Goal: Task Accomplishment & Management: Use online tool/utility

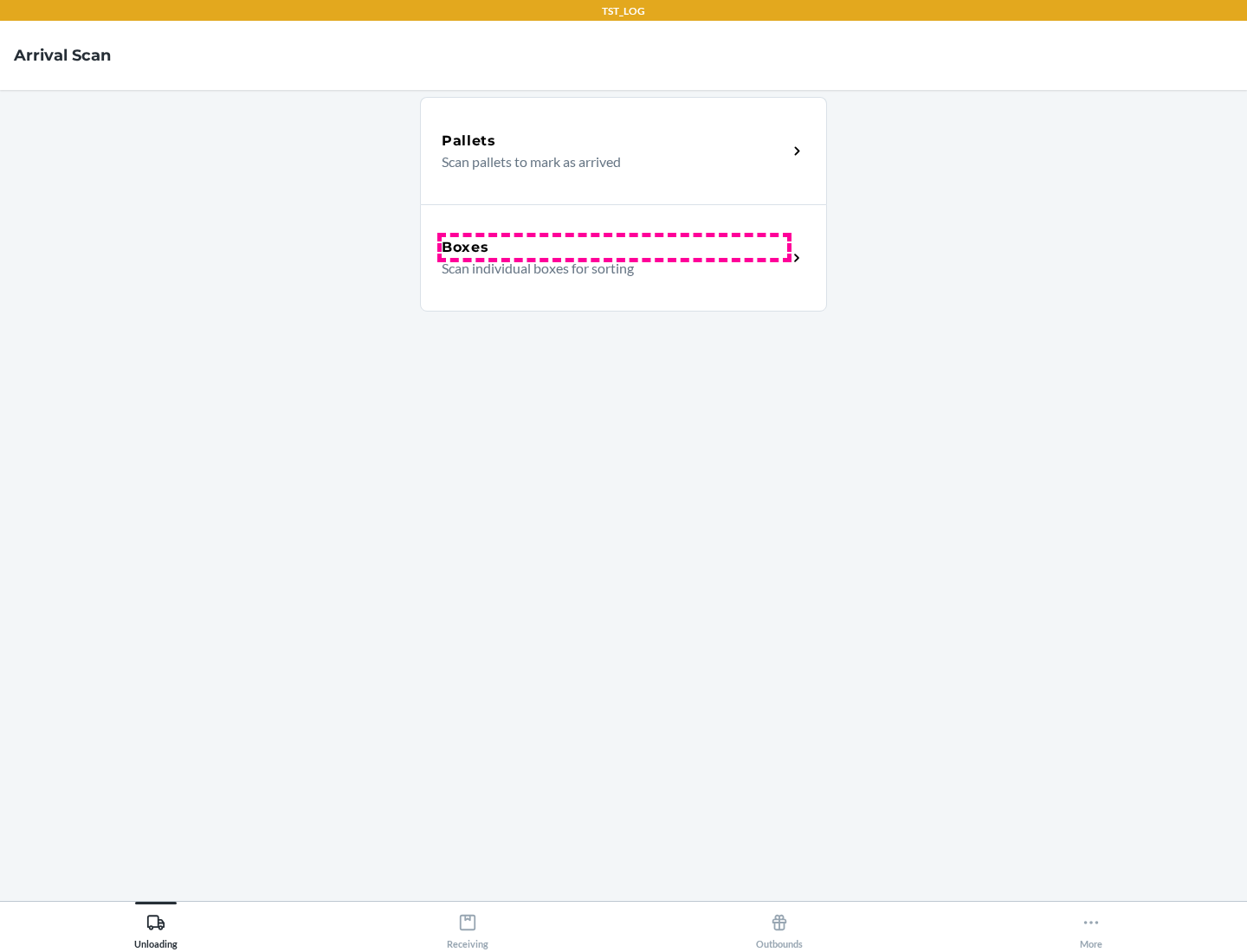
click at [614, 247] on div "Boxes" at bounding box center [614, 247] width 345 height 20
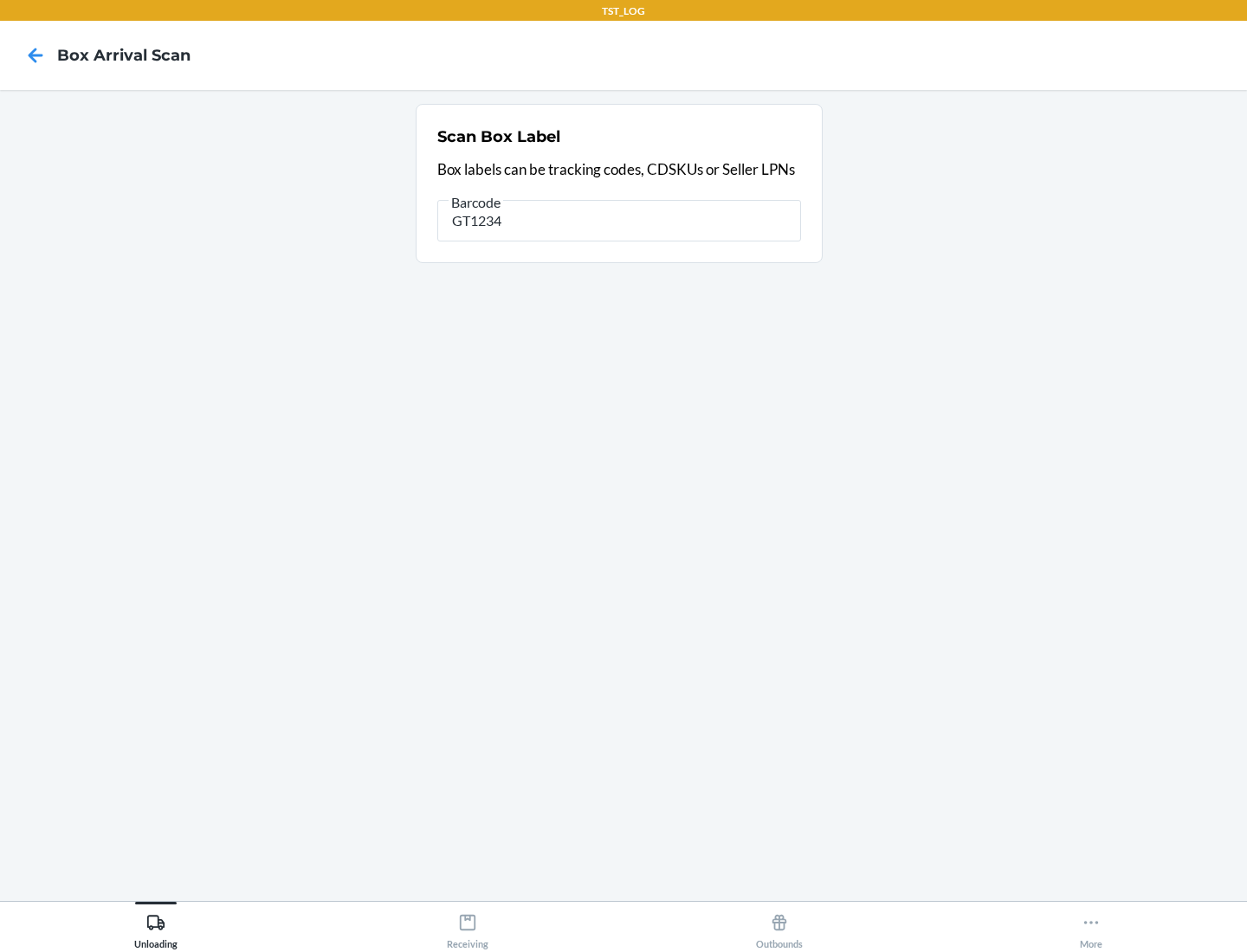
type input "GT1234"
